Goal: Navigation & Orientation: Understand site structure

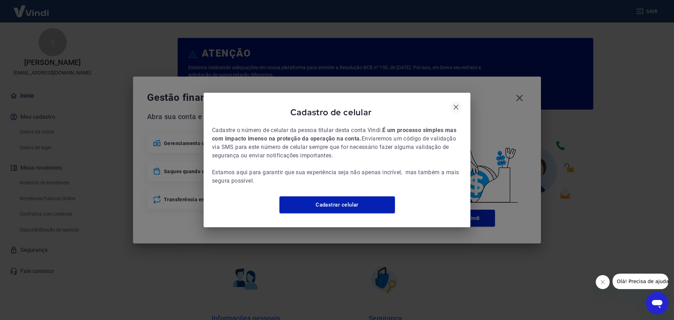
click at [456, 105] on icon "button" at bounding box center [456, 107] width 5 height 5
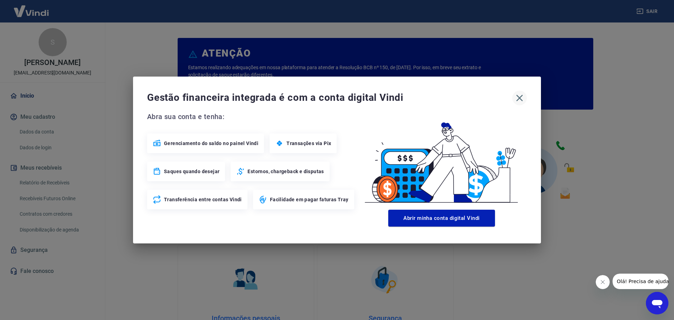
click at [523, 97] on icon "button" at bounding box center [519, 97] width 11 height 11
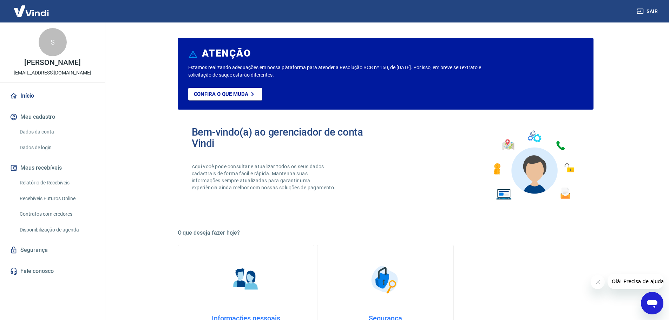
click at [29, 11] on img at bounding box center [31, 10] width 46 height 21
